Goal: Browse casually: Explore the website without a specific task or goal

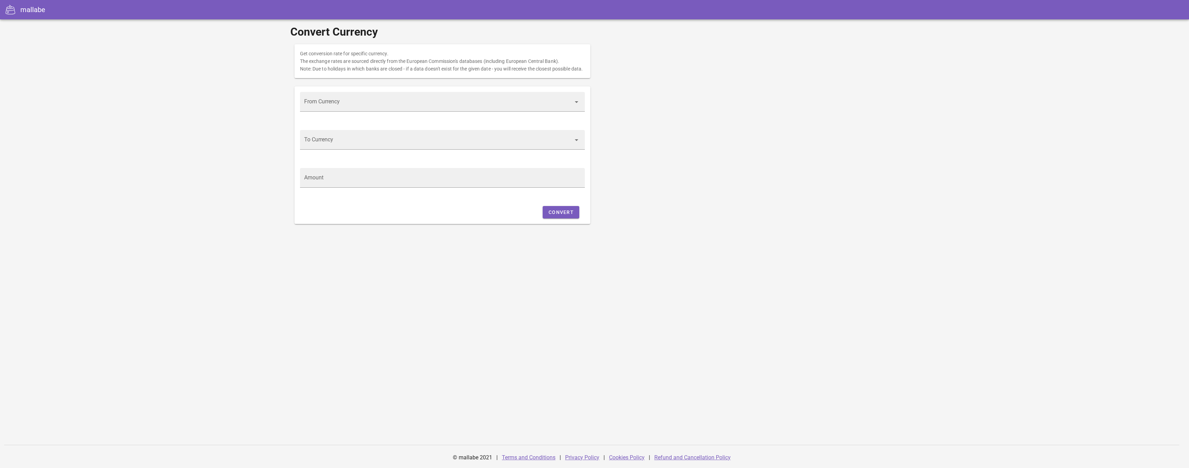
type input "EUR (Euro)"
type input "USD (United States Dollar)"
type input "1"
type input "[DATE]"
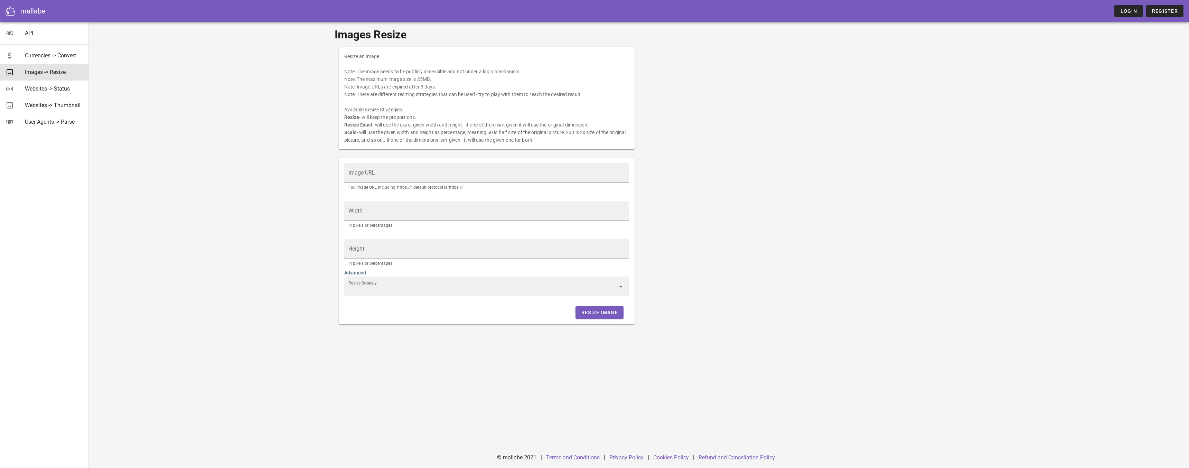
type input "Scale"
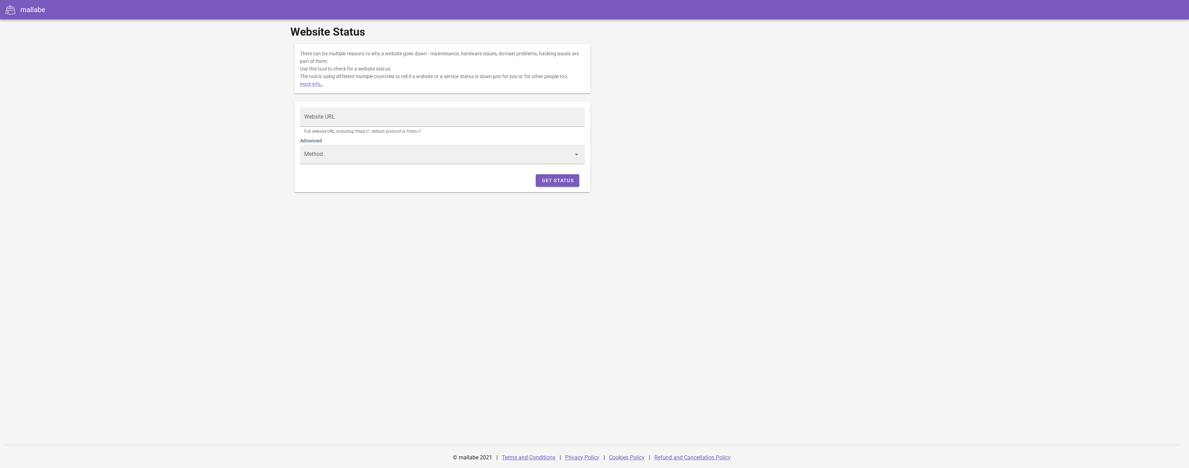
type input "GET"
